Goal: Transaction & Acquisition: Purchase product/service

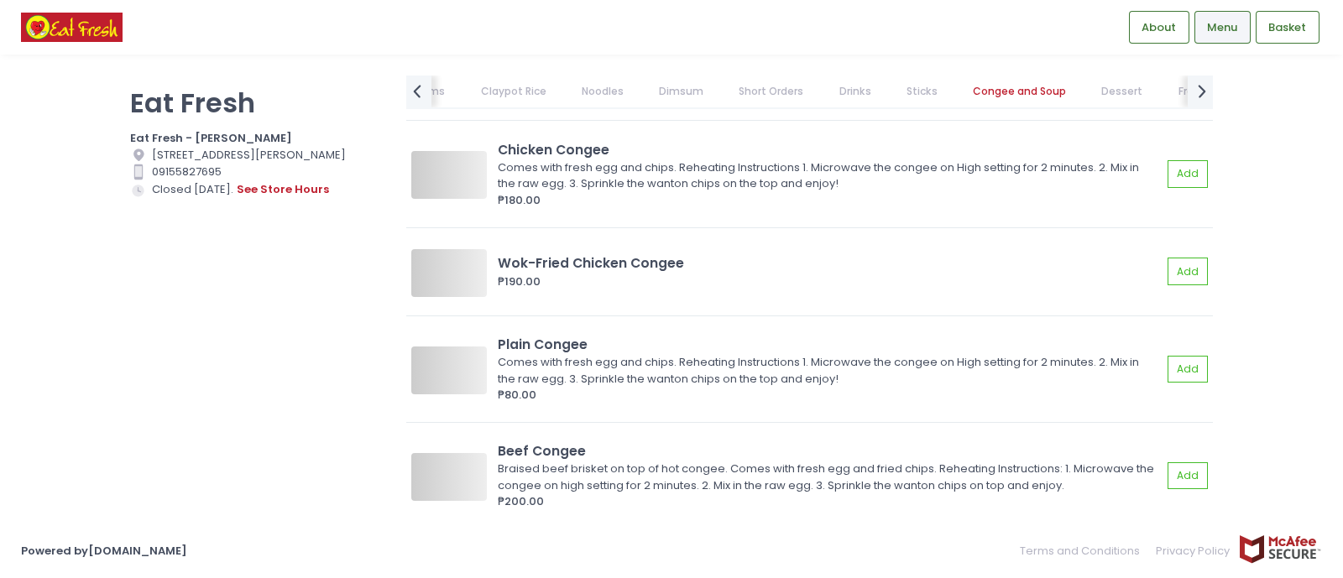
scroll to position [9655, 0]
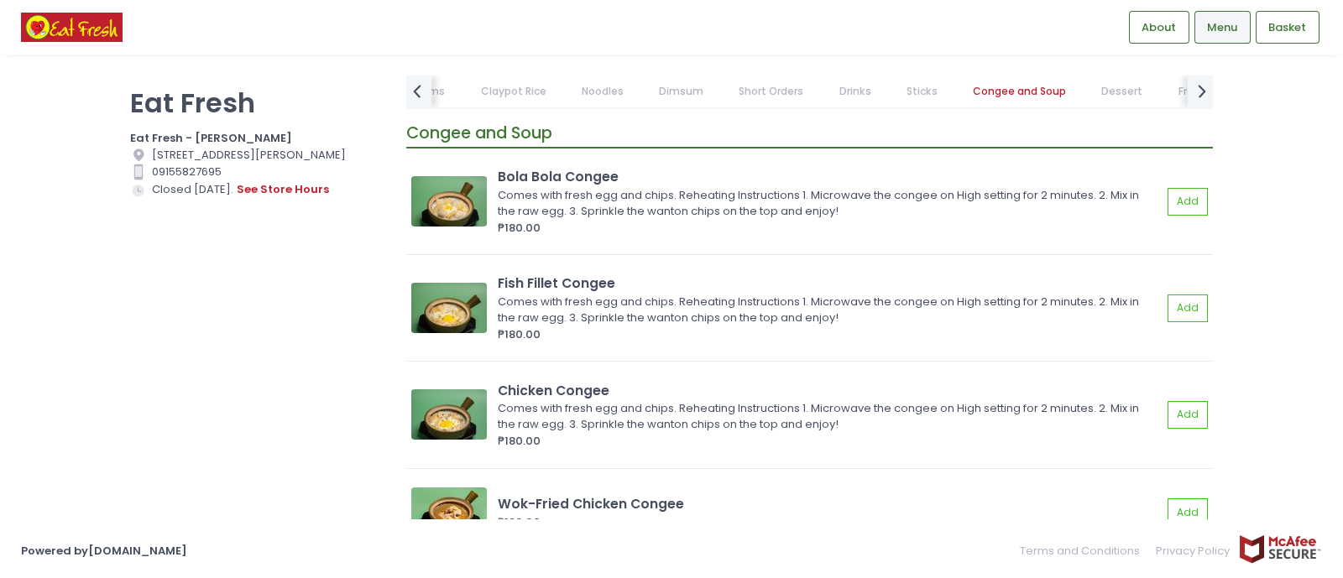
click at [603, 90] on link "Noodles" at bounding box center [602, 92] width 75 height 32
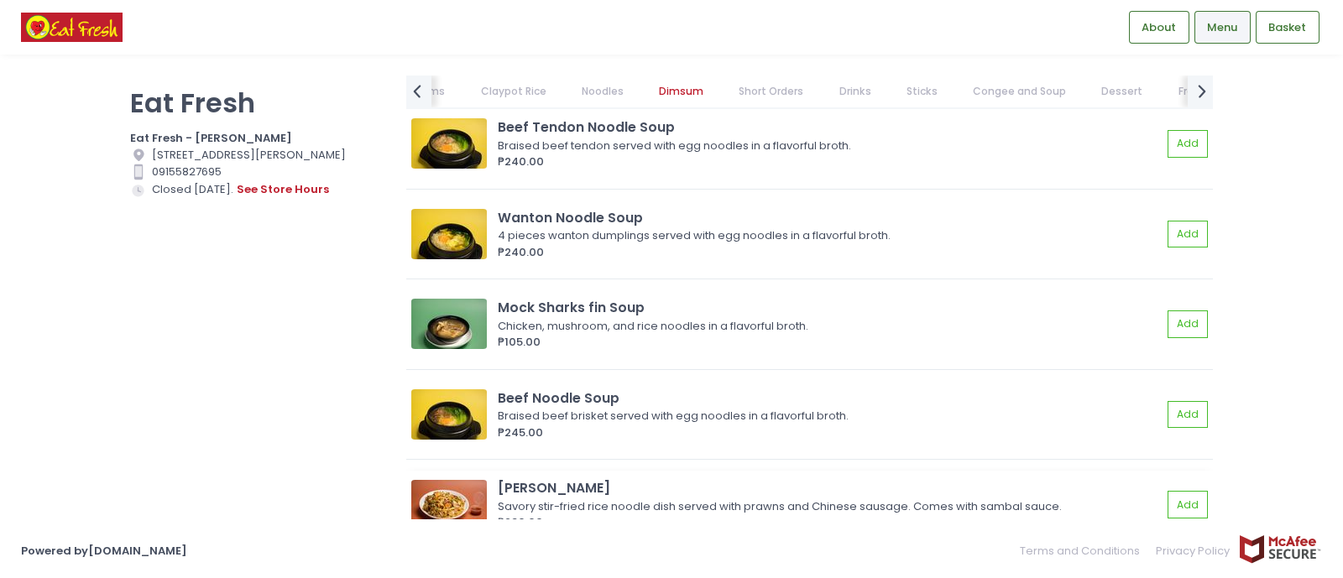
scroll to position [1657, 0]
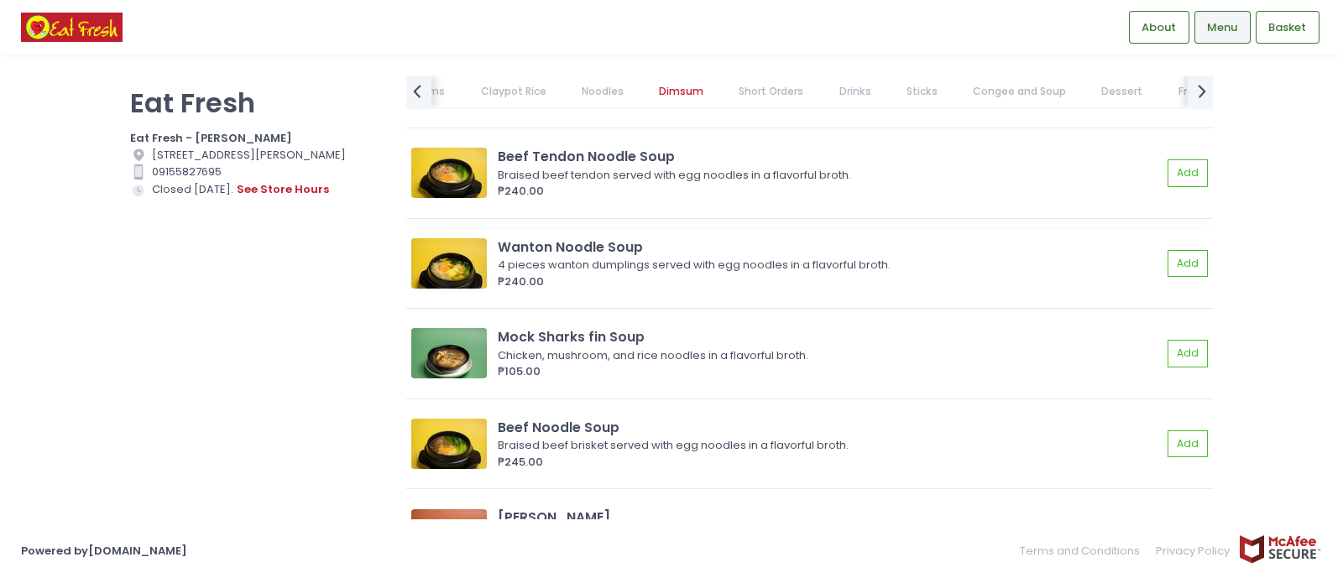
click at [722, 258] on div "4 pieces wanton dumplings served with egg noodles in a flavorful broth." at bounding box center [827, 265] width 659 height 17
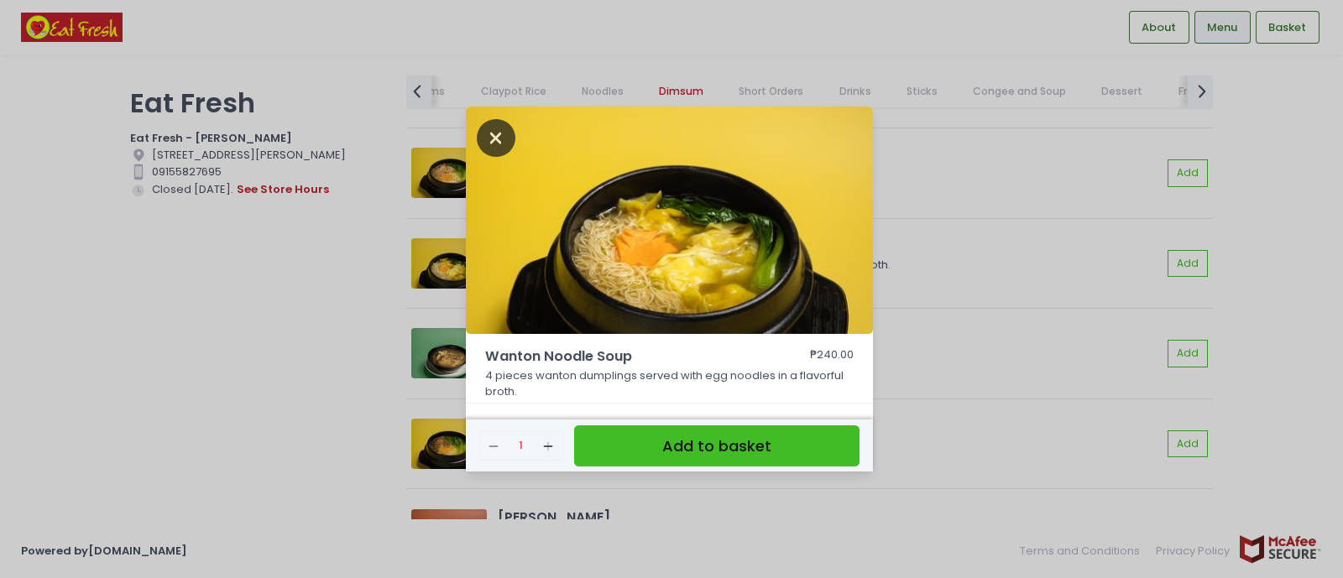
click at [478, 141] on icon "Close" at bounding box center [496, 138] width 39 height 38
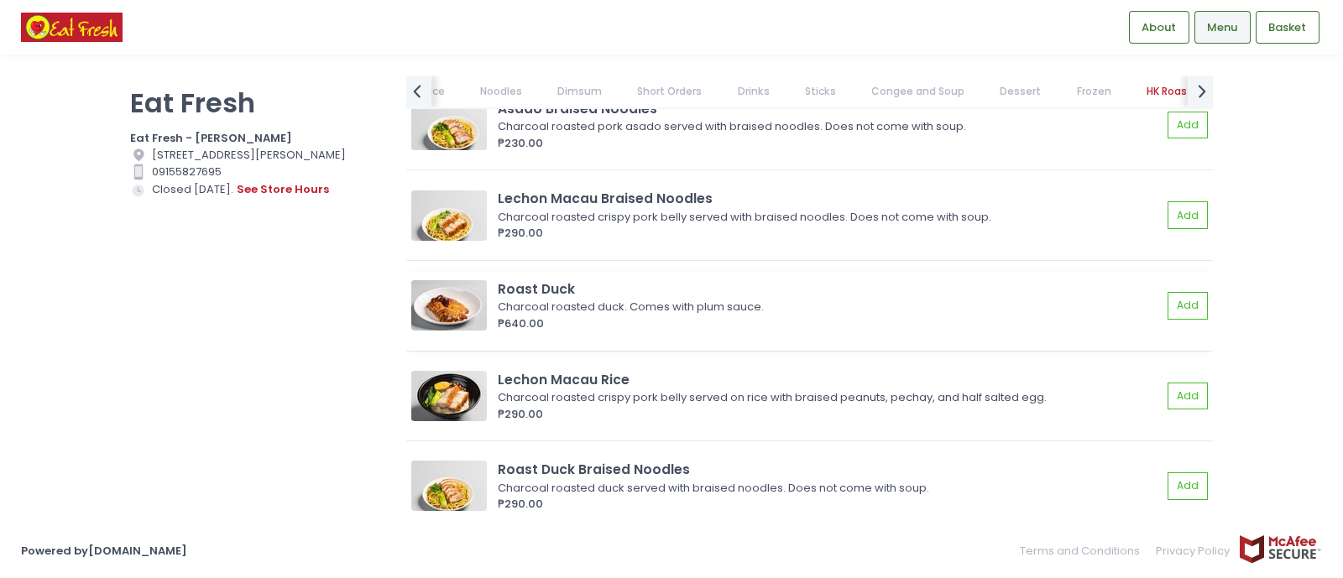
scroll to position [0, 213]
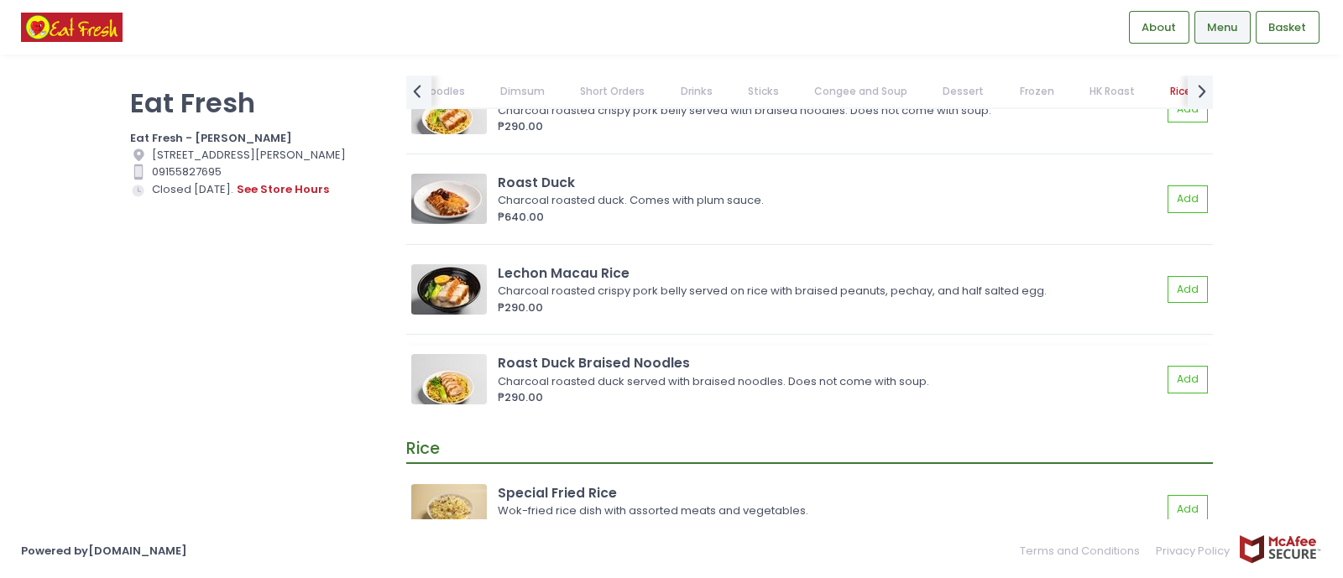
click at [523, 374] on div "Charcoal roasted duck served with braised noodles. Does not come with soup." at bounding box center [827, 382] width 659 height 17
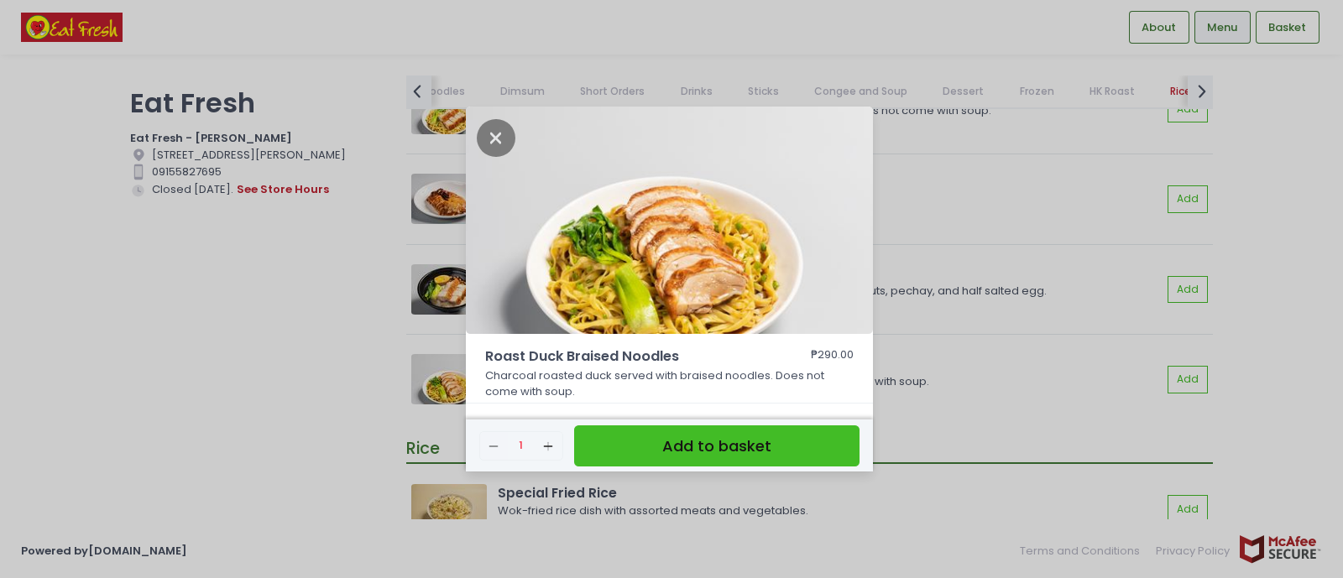
click at [1079, 388] on div "Roast Duck Braised Noodles ₱290.00 Charcoal roasted duck served with braised no…" at bounding box center [671, 289] width 1343 height 578
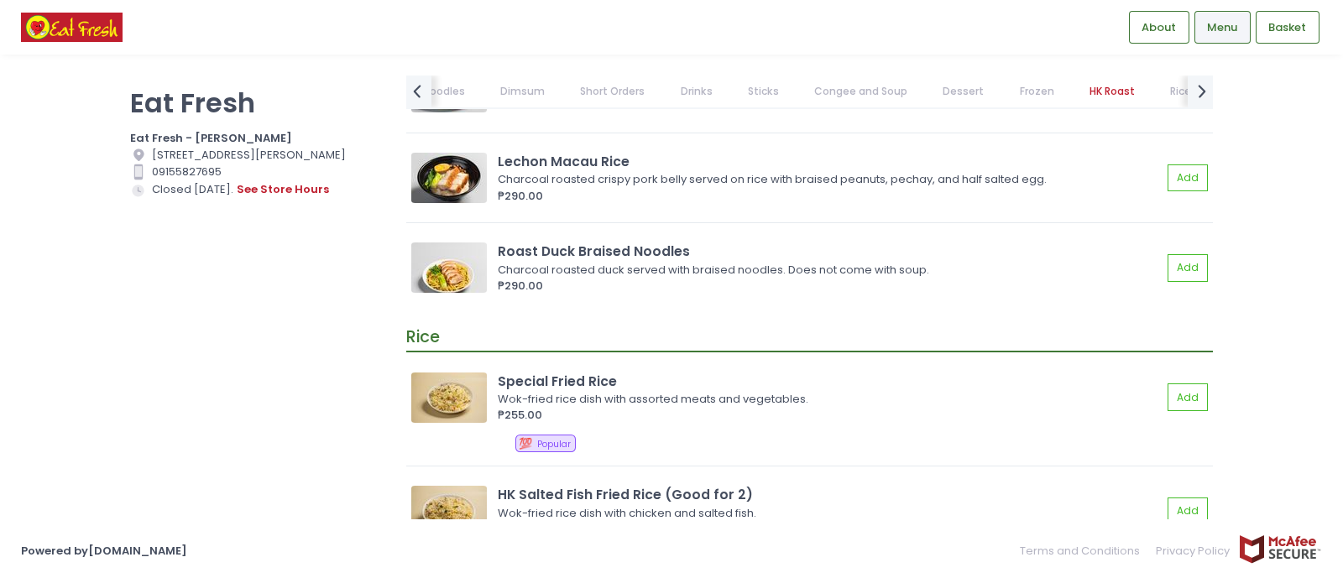
scroll to position [13936, 0]
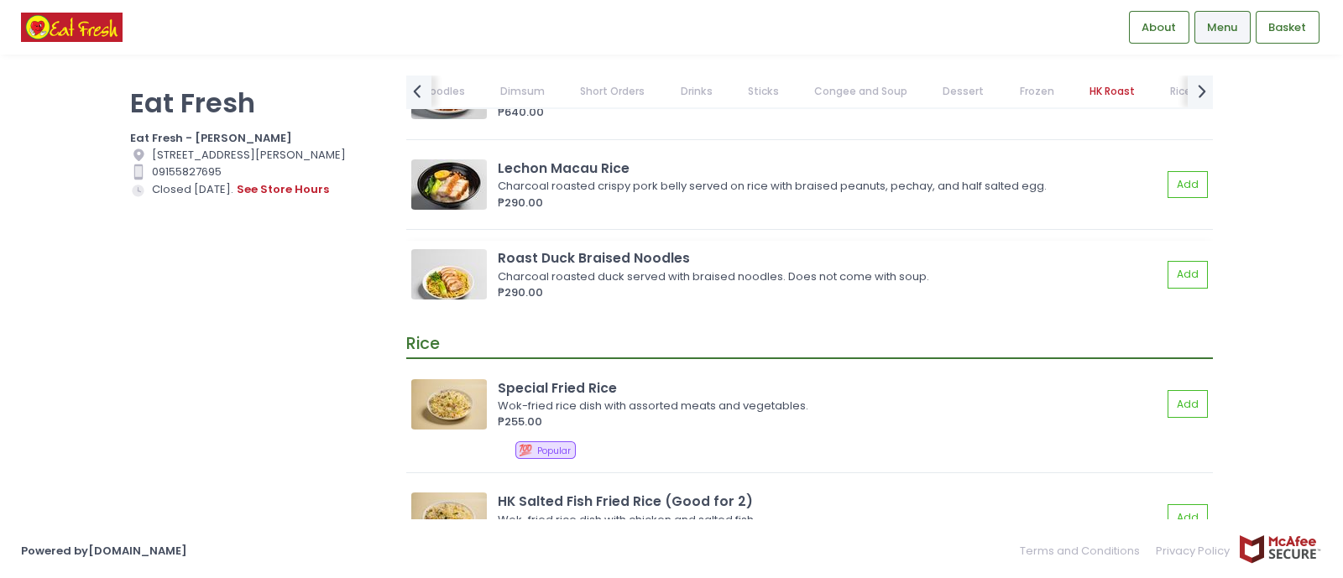
click at [443, 273] on img at bounding box center [449, 274] width 76 height 50
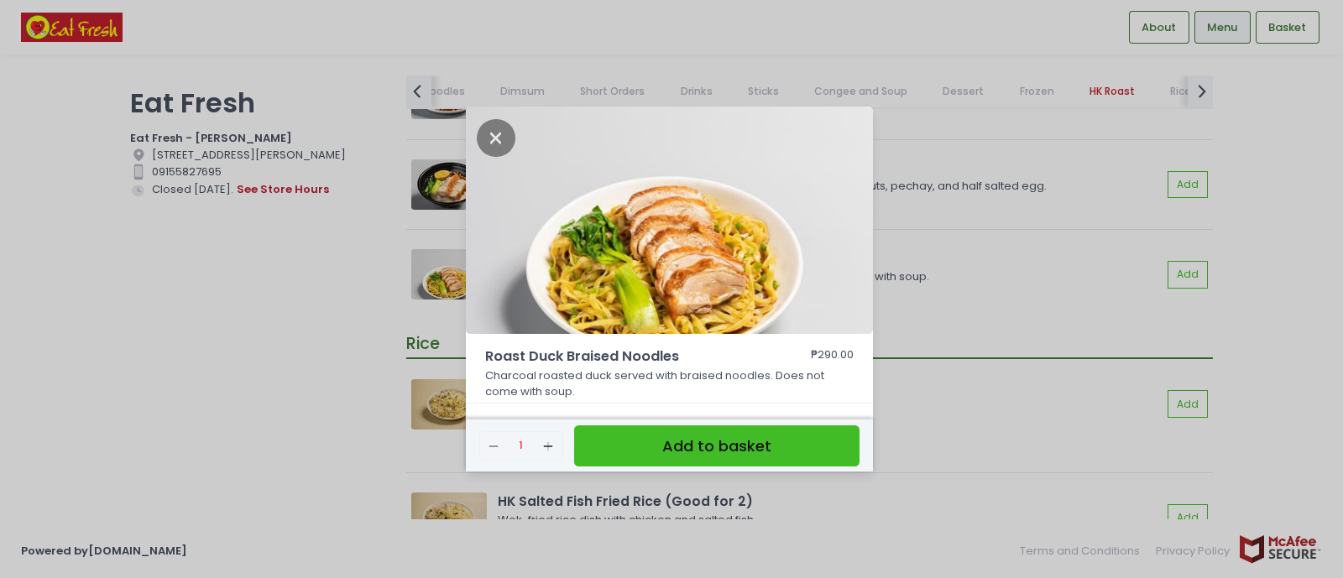
click at [981, 327] on div "Roast Duck Braised Noodles ₱290.00 Charcoal roasted duck served with braised no…" at bounding box center [671, 289] width 1343 height 578
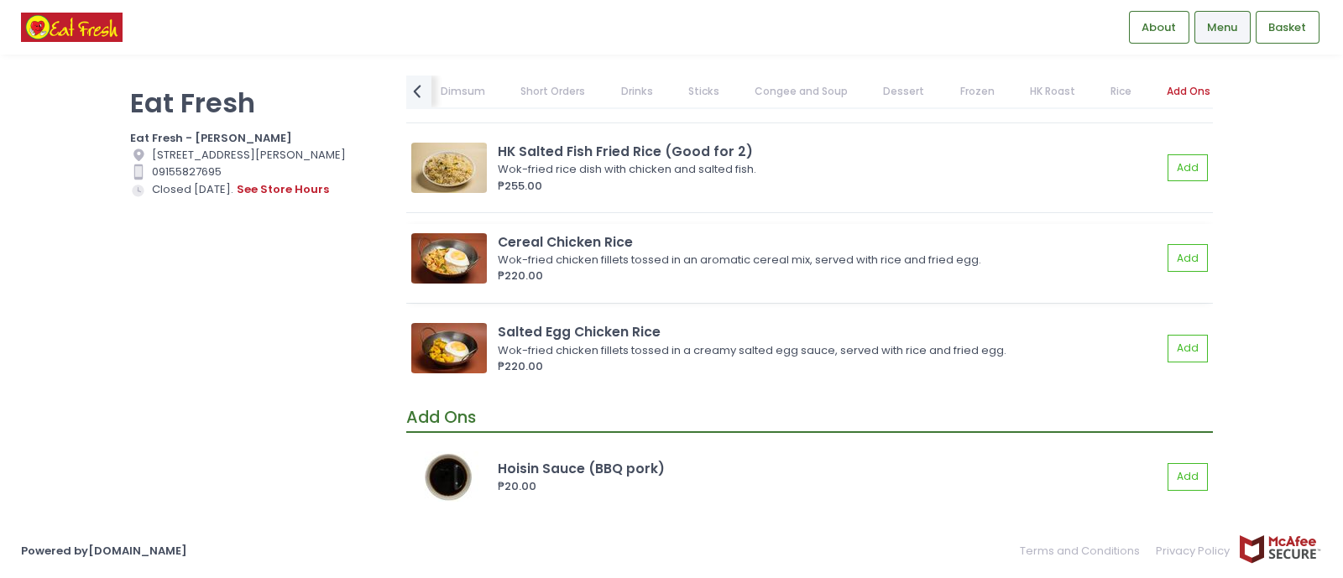
scroll to position [14250, 0]
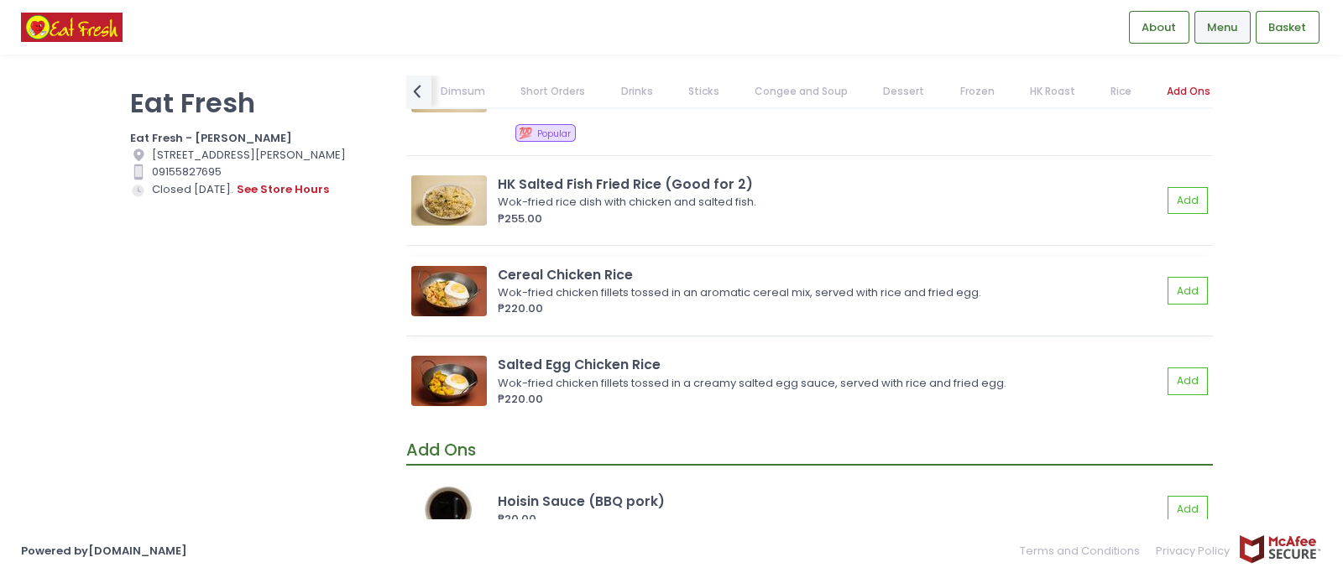
click at [810, 286] on div "Wok-fried chicken fillets tossed in an aromatic cereal mix, served with rice an…" at bounding box center [827, 293] width 659 height 17
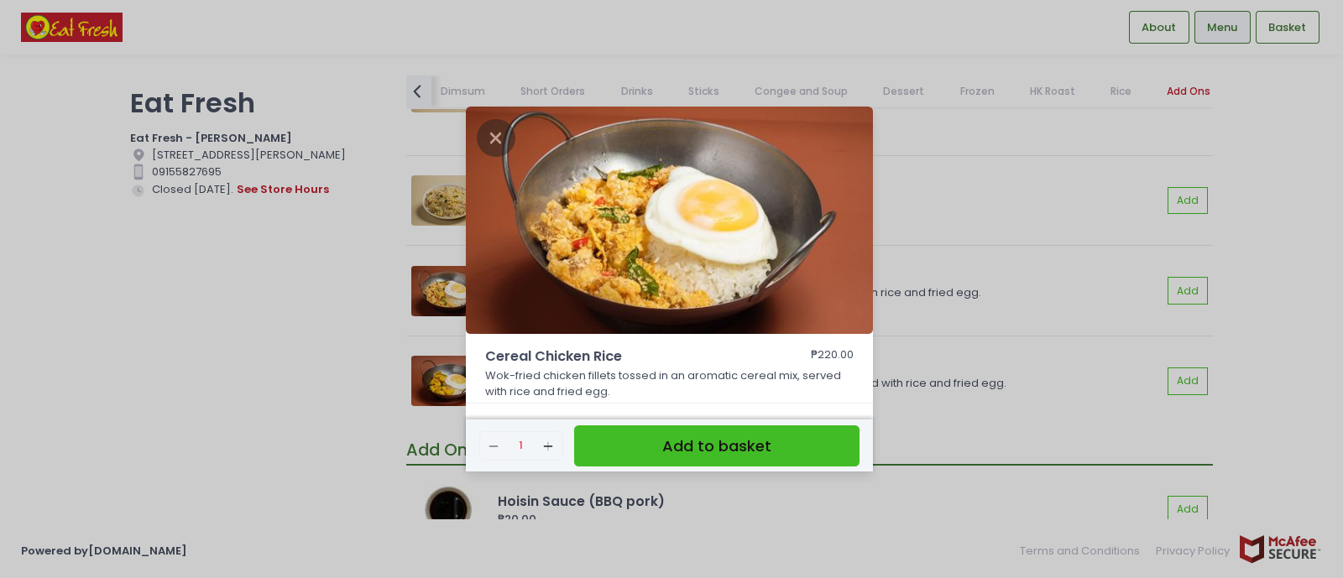
click at [960, 273] on div "Cereal Chicken Rice ₱220.00 Wok-fried chicken fillets tossed in an aromatic cer…" at bounding box center [671, 289] width 1343 height 578
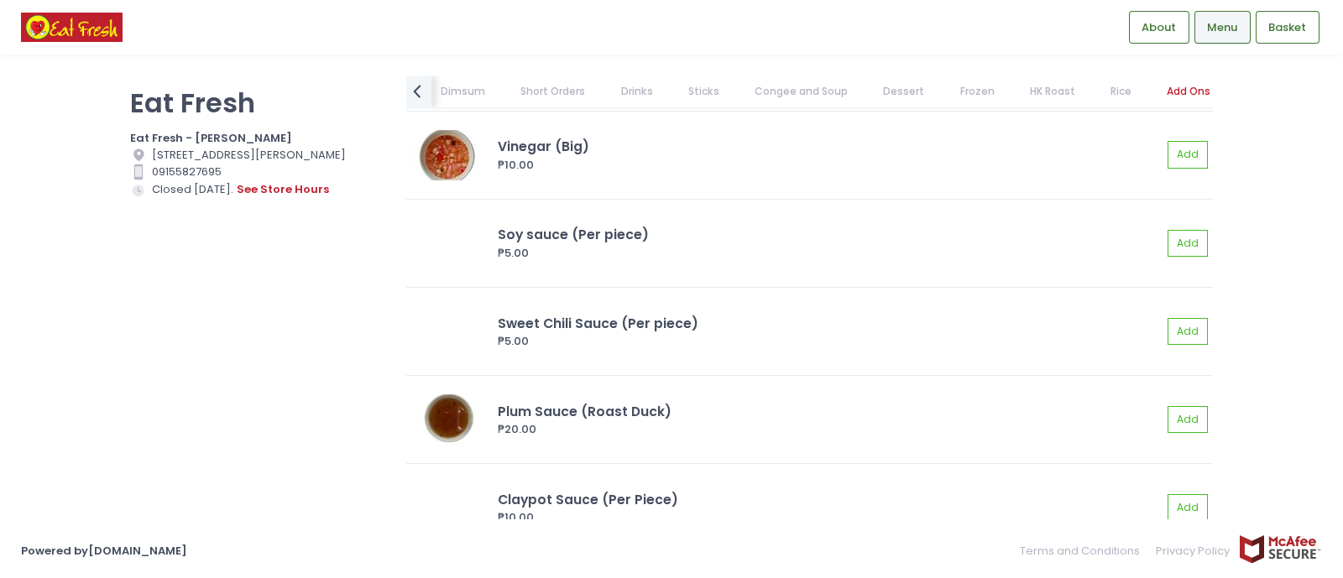
scroll to position [15260, 0]
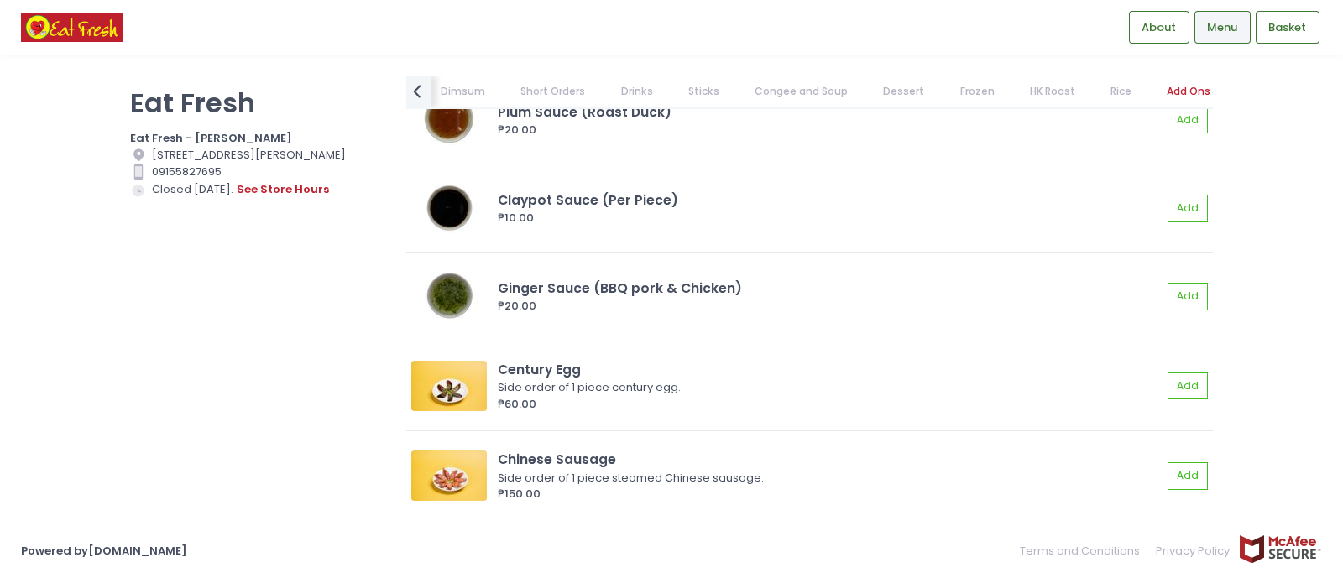
click at [958, 89] on link "Frozen" at bounding box center [977, 92] width 67 height 32
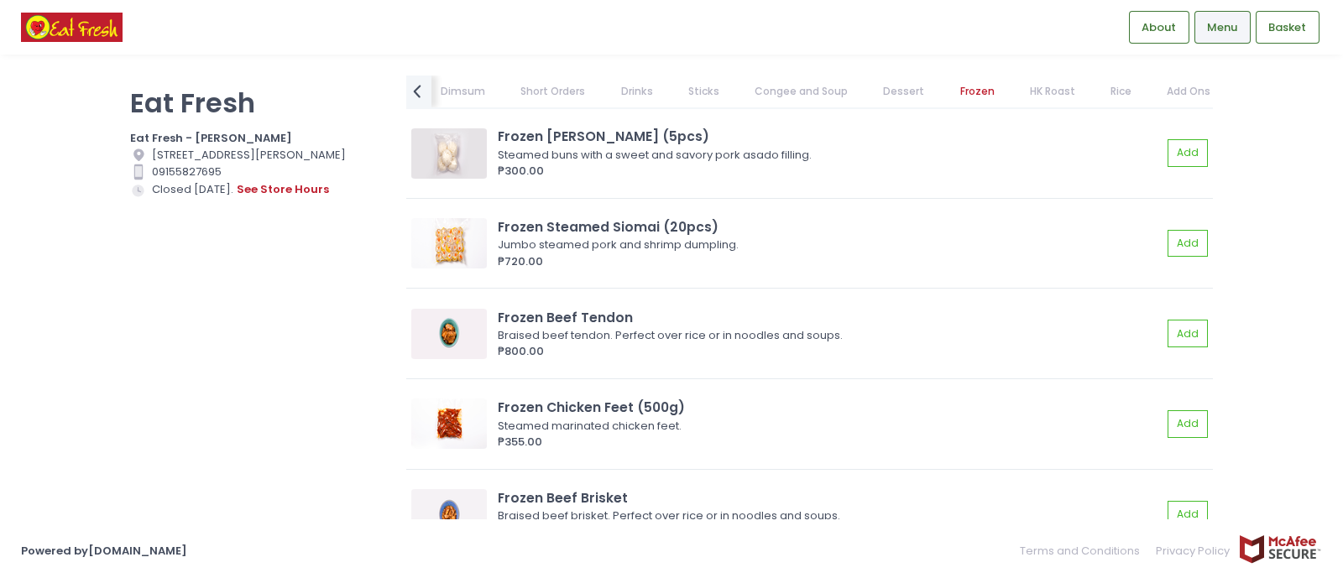
click at [903, 92] on link "Dessert" at bounding box center [904, 92] width 74 height 32
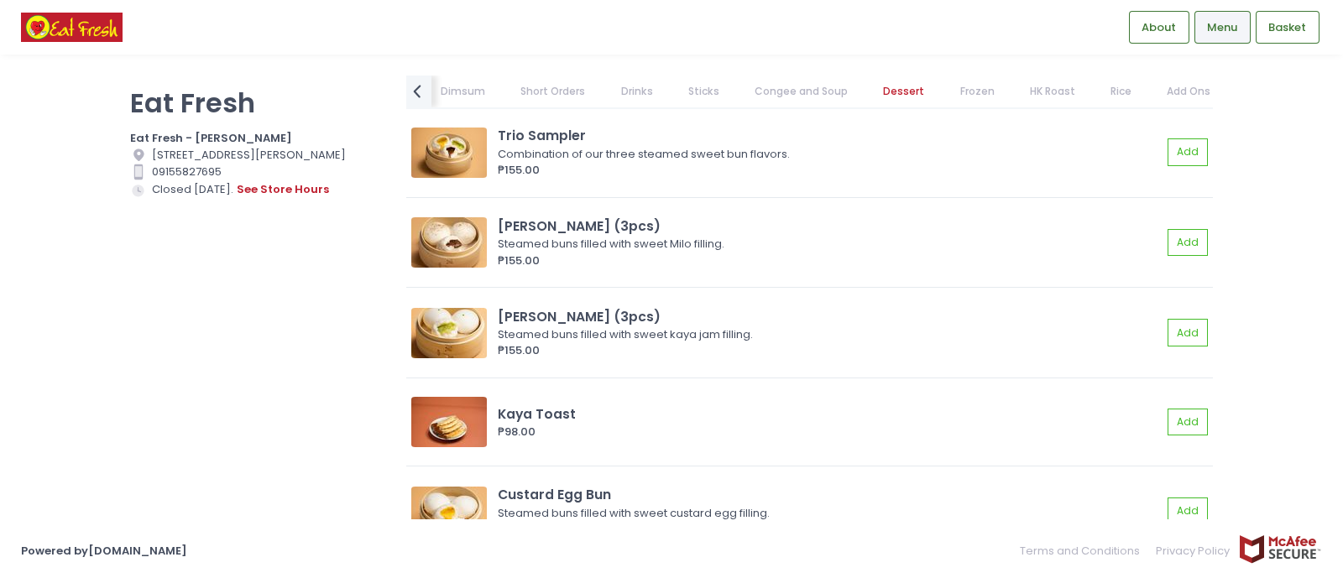
scroll to position [10510, 0]
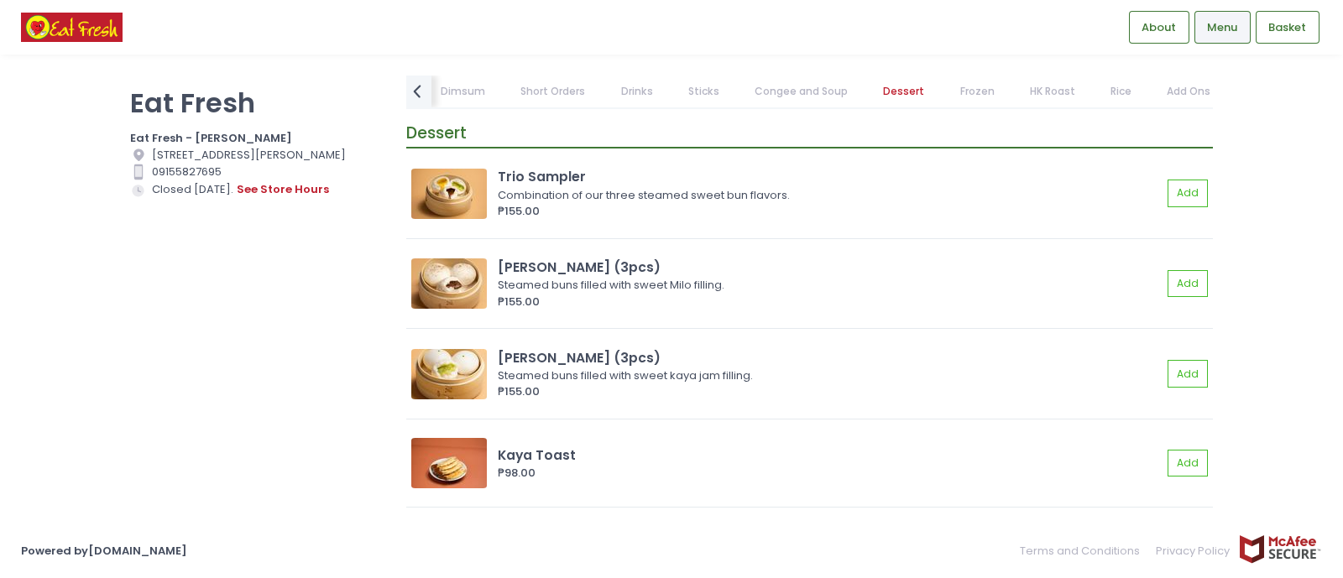
click at [695, 85] on link "Sticks" at bounding box center [704, 92] width 64 height 32
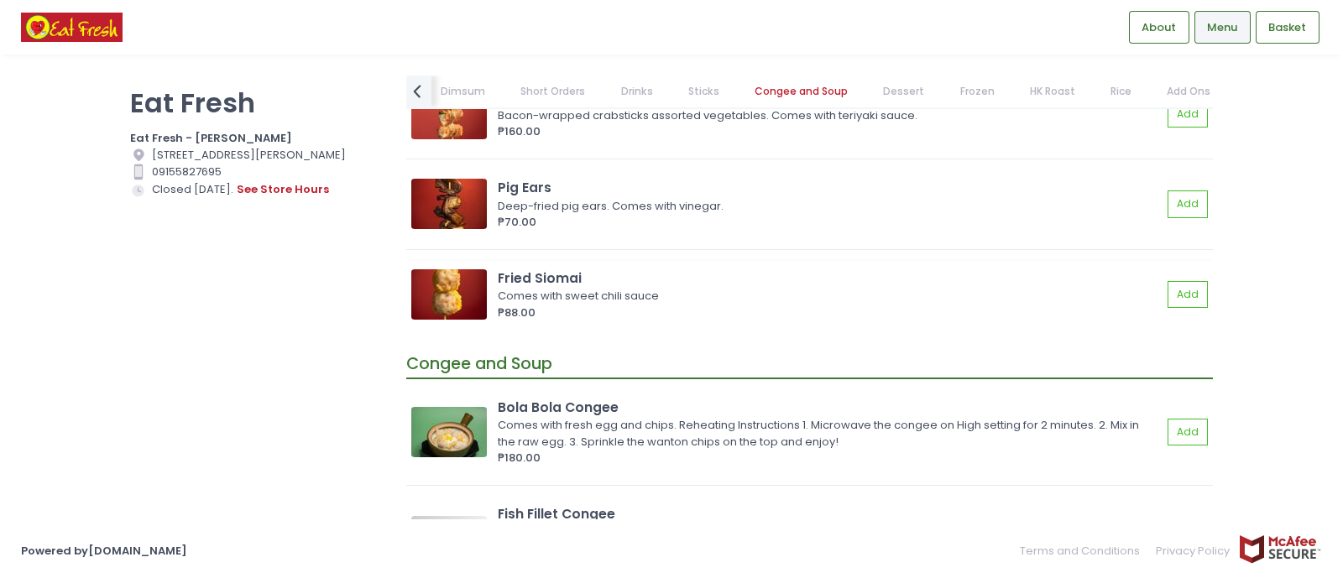
scroll to position [9457, 0]
